Goal: Navigation & Orientation: Find specific page/section

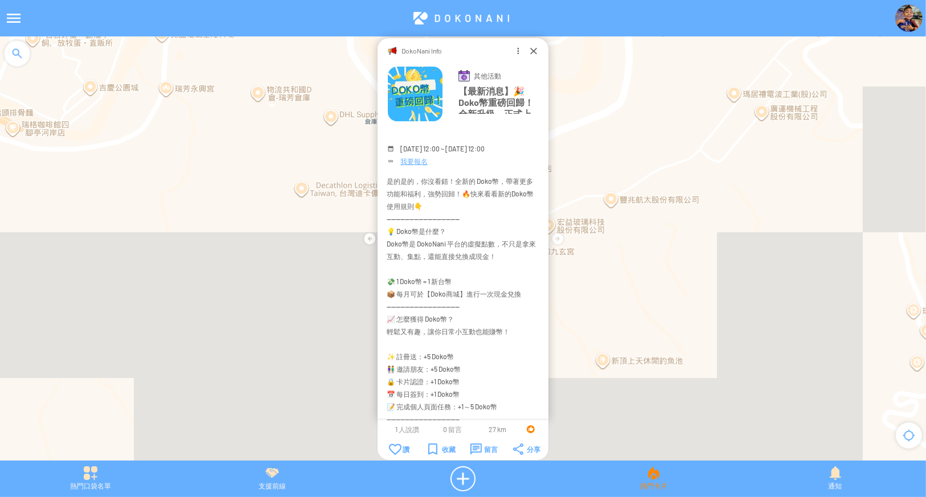
click at [622, 472] on div "熱門卡片" at bounding box center [654, 478] width 182 height 25
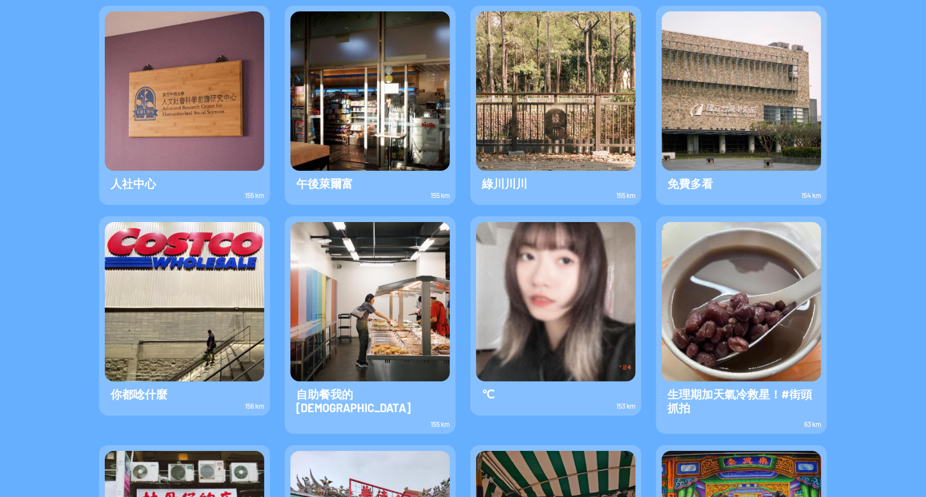
scroll to position [38, 0]
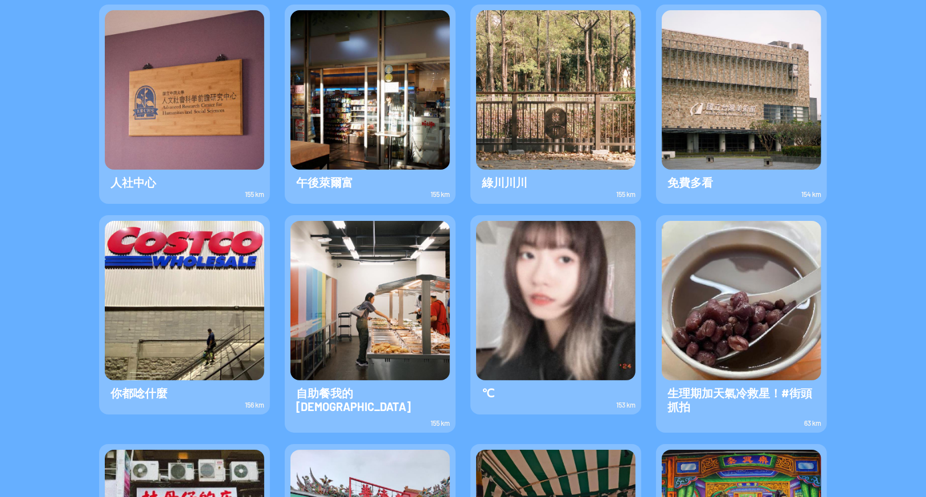
click at [564, 294] on img at bounding box center [555, 300] width 159 height 159
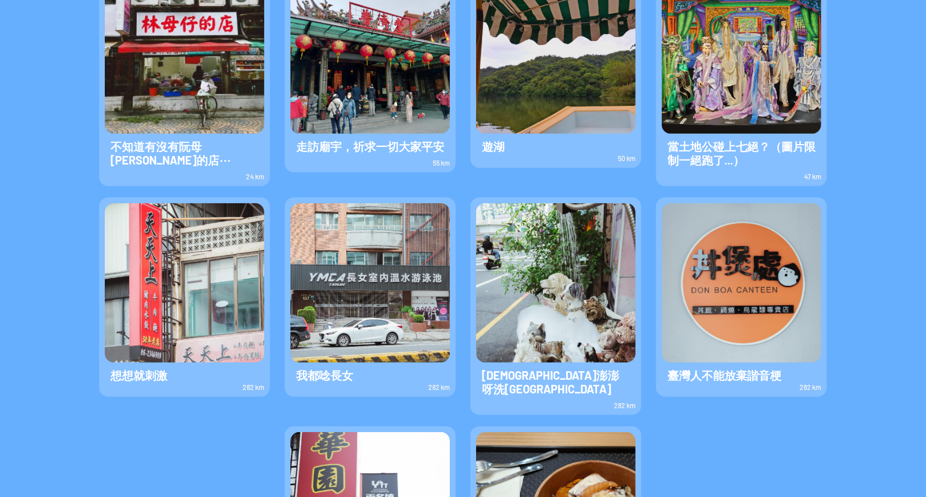
scroll to position [626, 0]
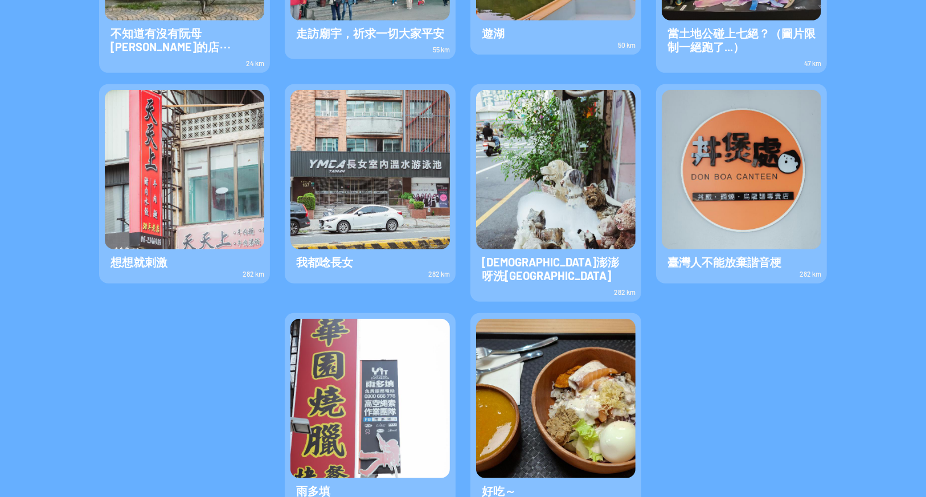
click at [573, 163] on img at bounding box center [555, 169] width 159 height 159
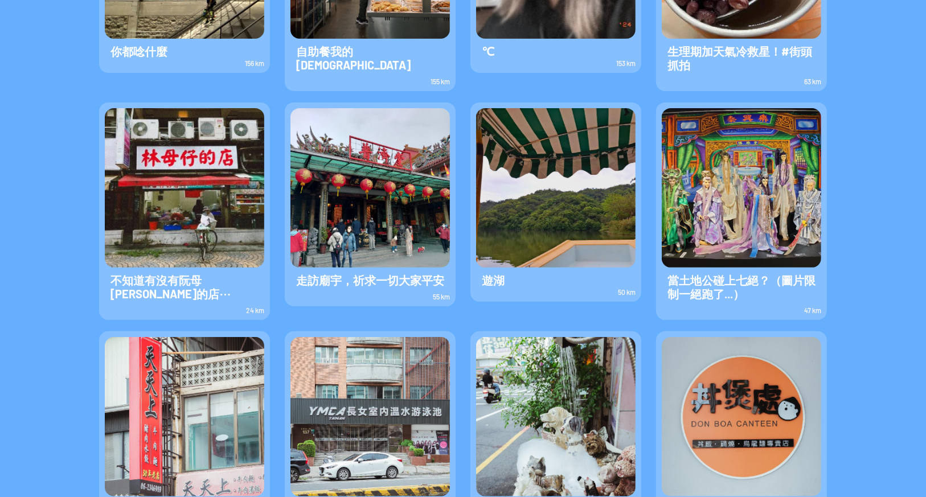
scroll to position [493, 0]
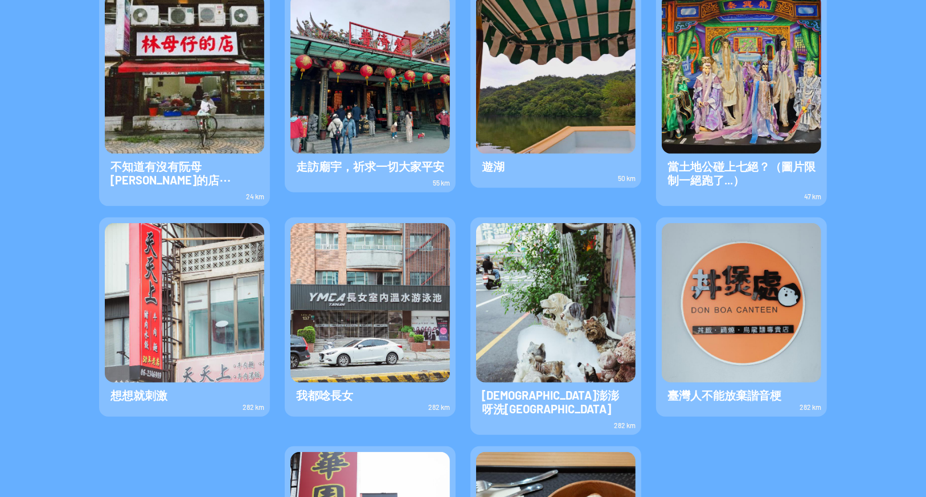
click at [746, 320] on img at bounding box center [741, 302] width 159 height 159
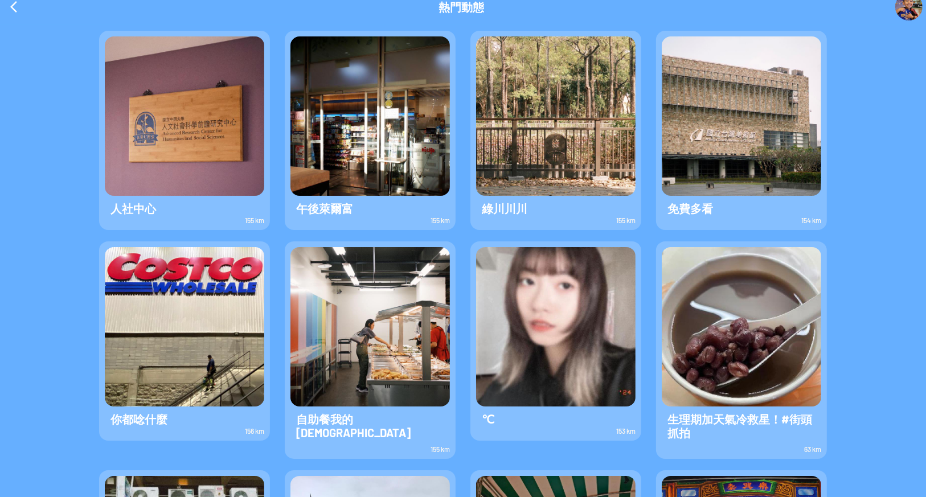
scroll to position [0, 0]
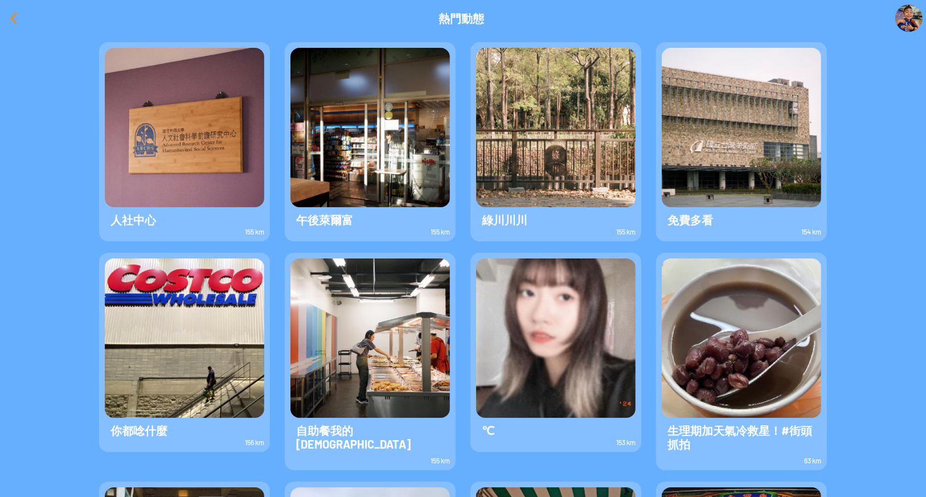
click at [15, 18] on div at bounding box center [13, 18] width 27 height 27
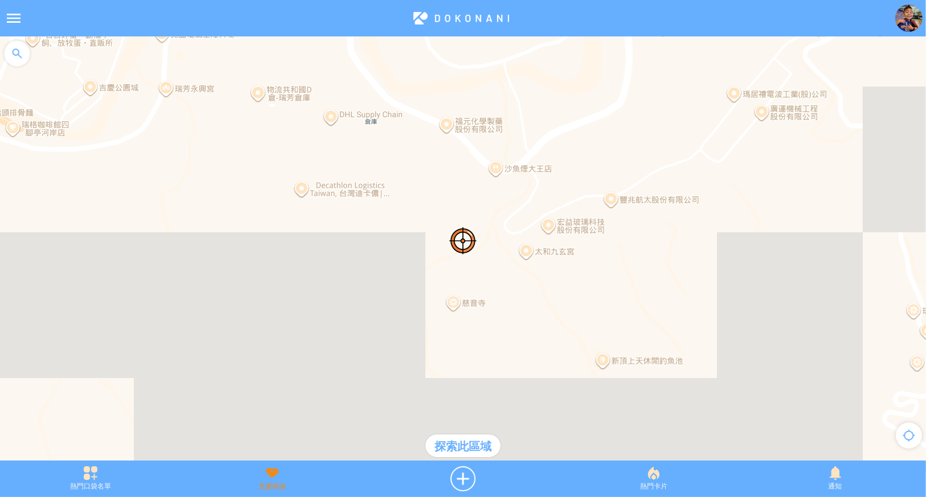
click at [272, 490] on div "支援前線" at bounding box center [273, 478] width 182 height 25
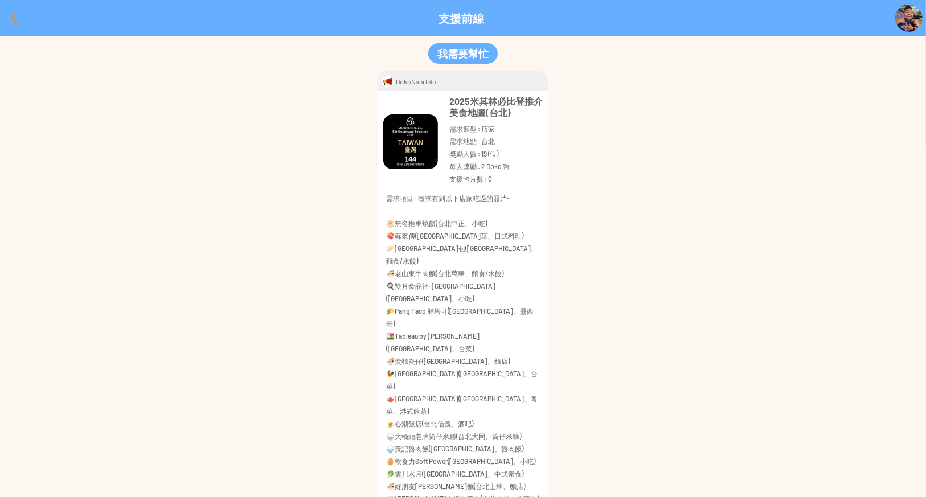
click at [17, 16] on div at bounding box center [13, 18] width 27 height 27
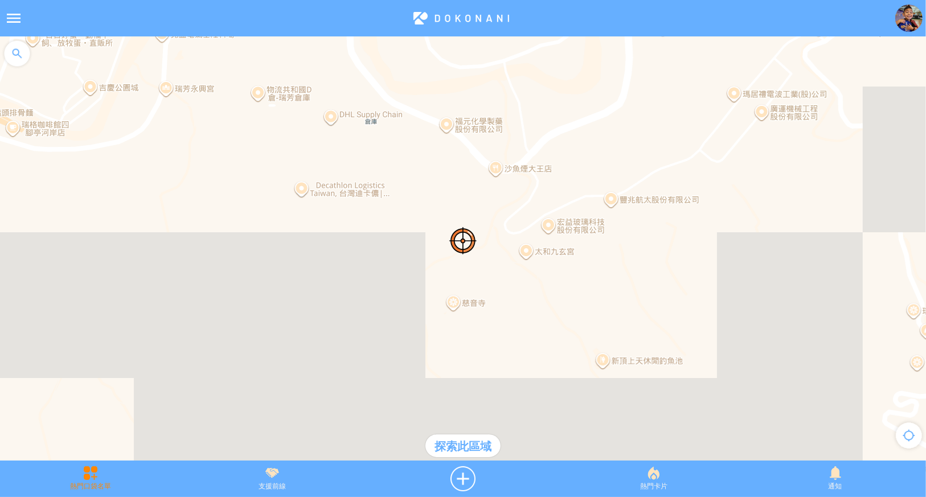
click at [91, 484] on div "熱門口袋名單" at bounding box center [91, 478] width 182 height 25
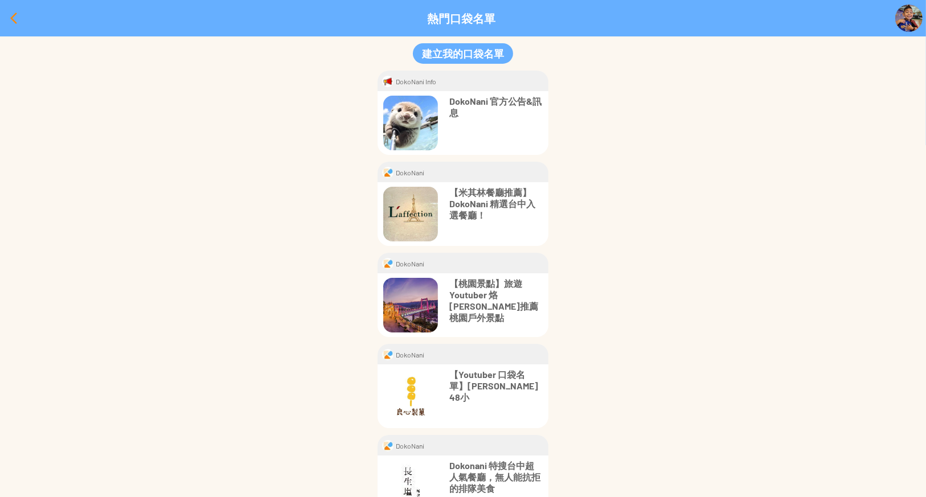
click at [14, 17] on div at bounding box center [13, 18] width 27 height 27
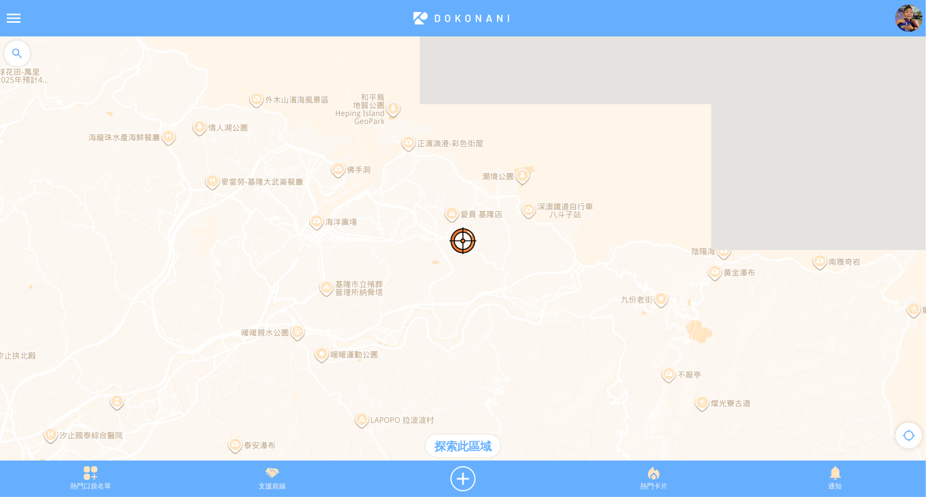
click at [459, 446] on div "探索此區域" at bounding box center [462, 446] width 75 height 23
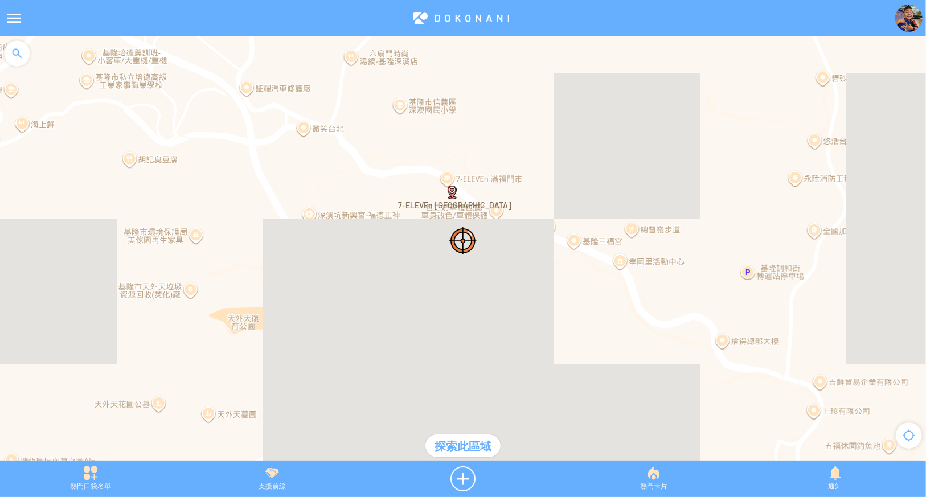
click at [450, 190] on img "prgsz6vriWRMapIcon" at bounding box center [452, 193] width 9 height 14
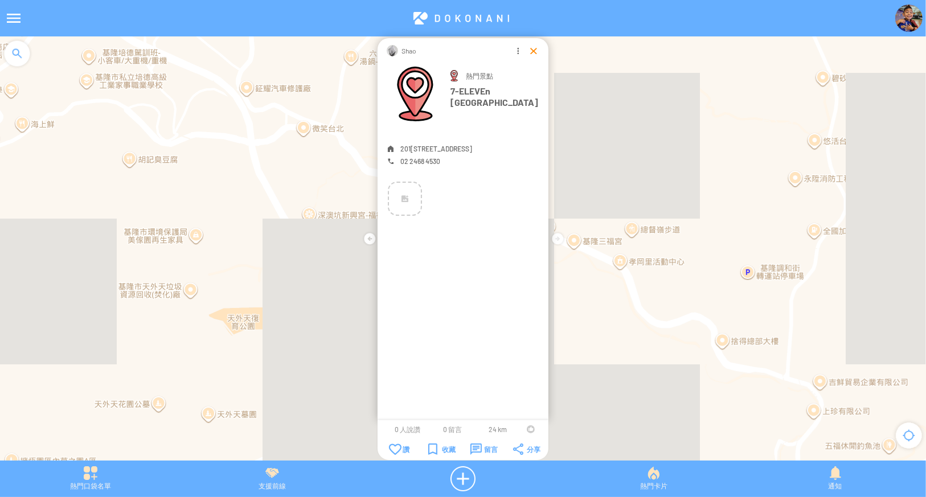
click at [532, 49] on div at bounding box center [533, 50] width 11 height 11
